Goal: Check status

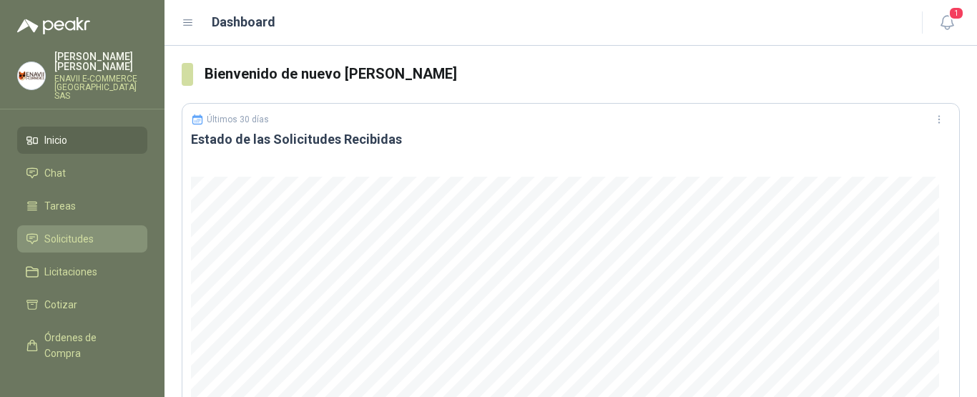
click at [75, 236] on span "Solicitudes" at bounding box center [68, 239] width 49 height 16
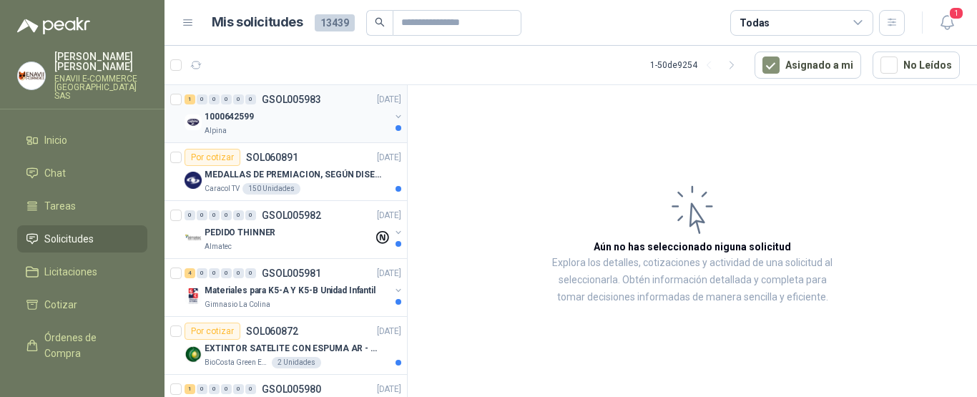
click at [320, 127] on div "Alpina" at bounding box center [297, 130] width 185 height 11
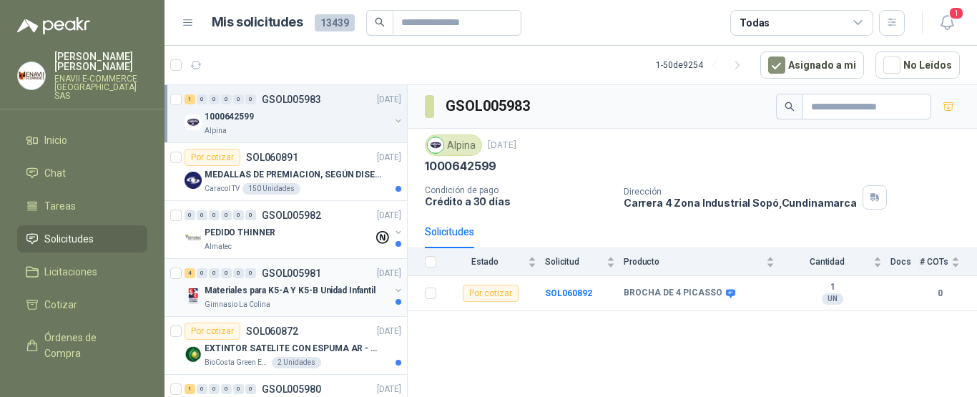
click at [287, 294] on p "Materiales para K5-A Y K5-B Unidad Infantil" at bounding box center [290, 291] width 171 height 14
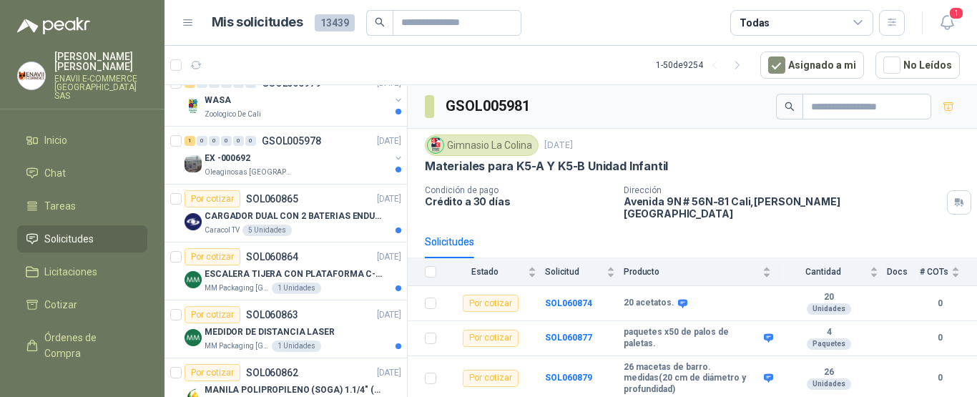
scroll to position [365, 0]
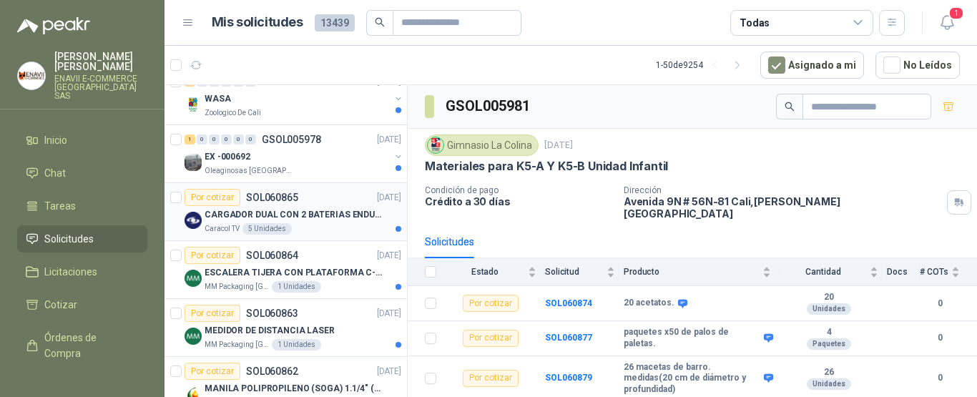
click at [321, 221] on p "CARGADOR DUAL CON 2 BATERIAS ENDURO GO PRO" at bounding box center [294, 215] width 178 height 14
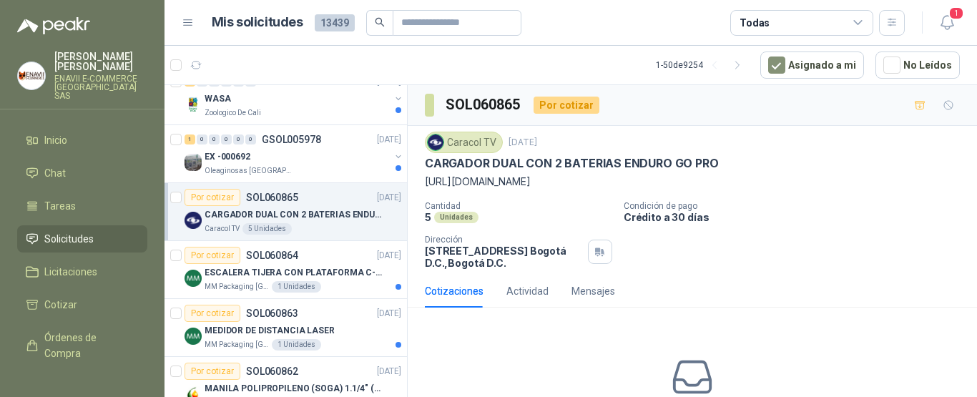
drag, startPoint x: 799, startPoint y: 183, endPoint x: 419, endPoint y: 177, distance: 379.8
click at [411, 176] on div "Caracol TV [DATE] CARGADOR DUAL CON 2 BATERIAS ENDURO GO PRO [URL][DOMAIN_NAME]…" at bounding box center [692, 200] width 569 height 149
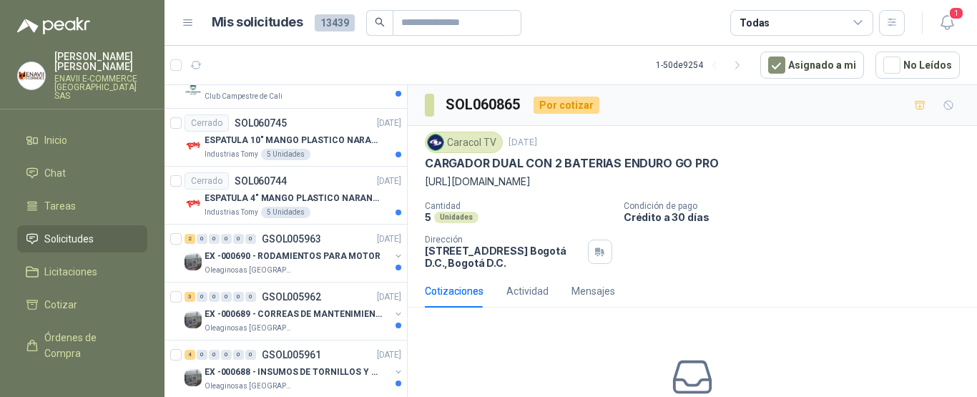
scroll to position [1831, 0]
